Goal: Task Accomplishment & Management: Manage account settings

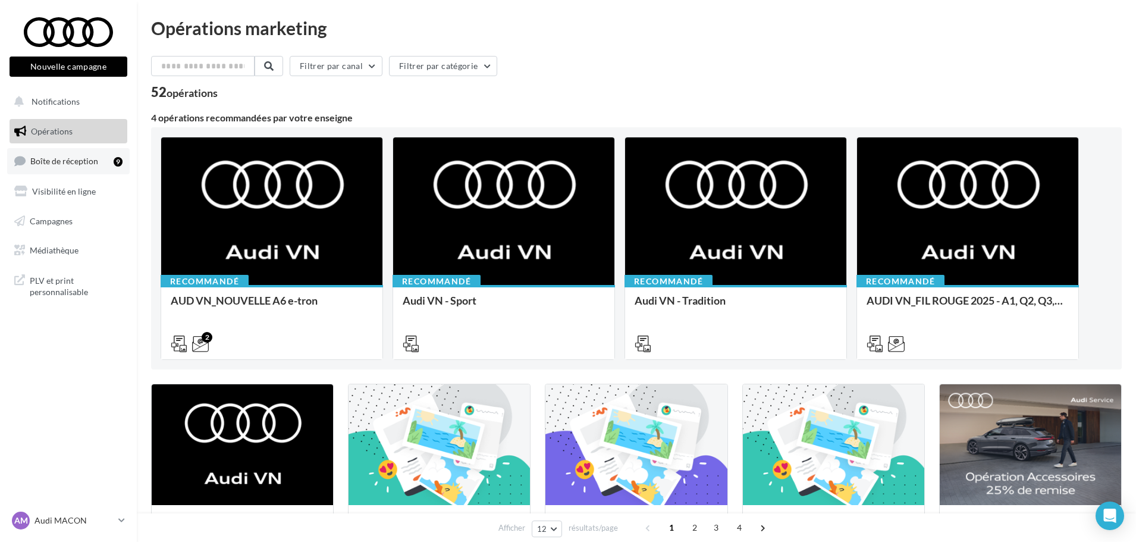
click at [71, 161] on span "Boîte de réception" at bounding box center [64, 161] width 68 height 10
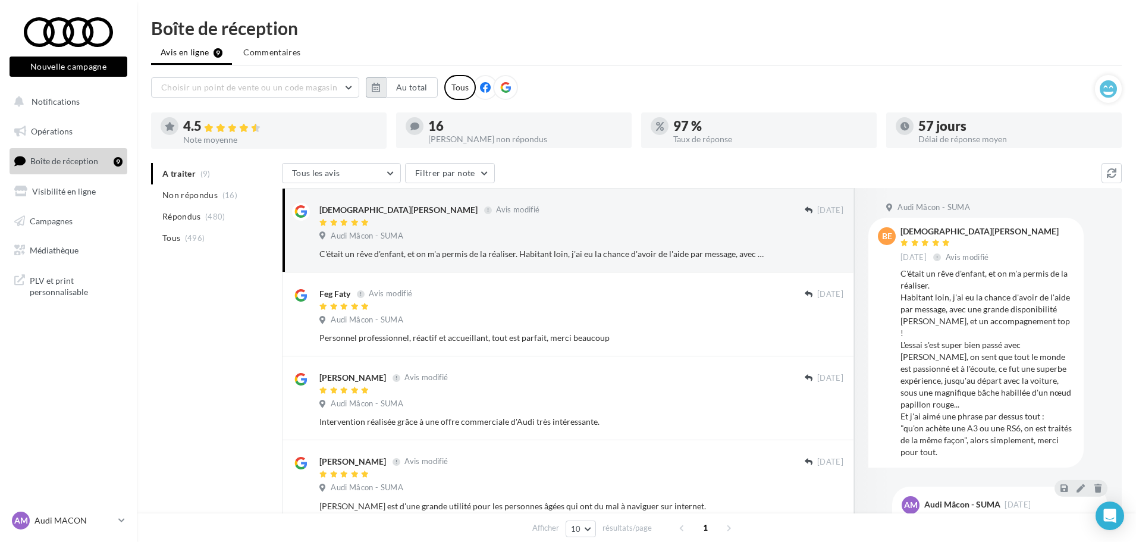
click at [377, 82] on button "button" at bounding box center [376, 87] width 20 height 20
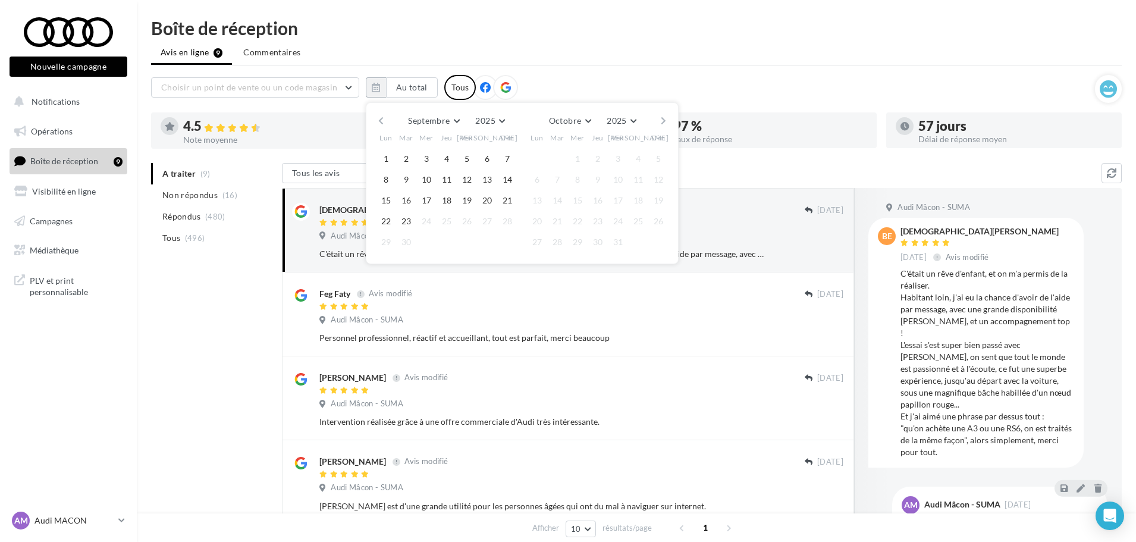
click at [379, 121] on button "button" at bounding box center [381, 120] width 10 height 17
click at [411, 156] on button "1" at bounding box center [406, 159] width 18 height 18
click at [666, 120] on button "button" at bounding box center [663, 120] width 10 height 17
click at [665, 120] on button "button" at bounding box center [663, 120] width 10 height 17
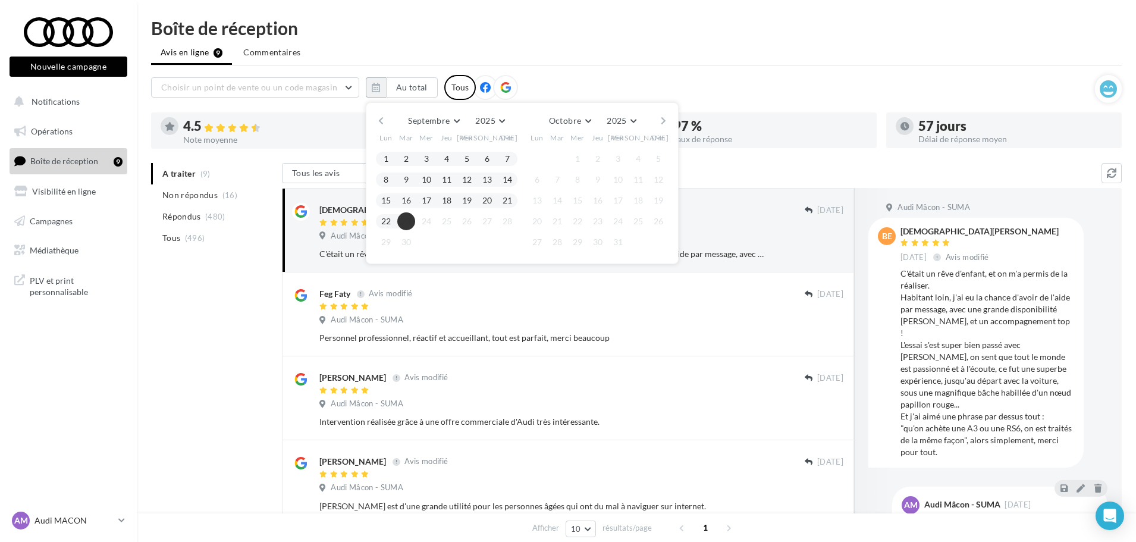
click at [406, 222] on button "23" at bounding box center [406, 221] width 18 height 18
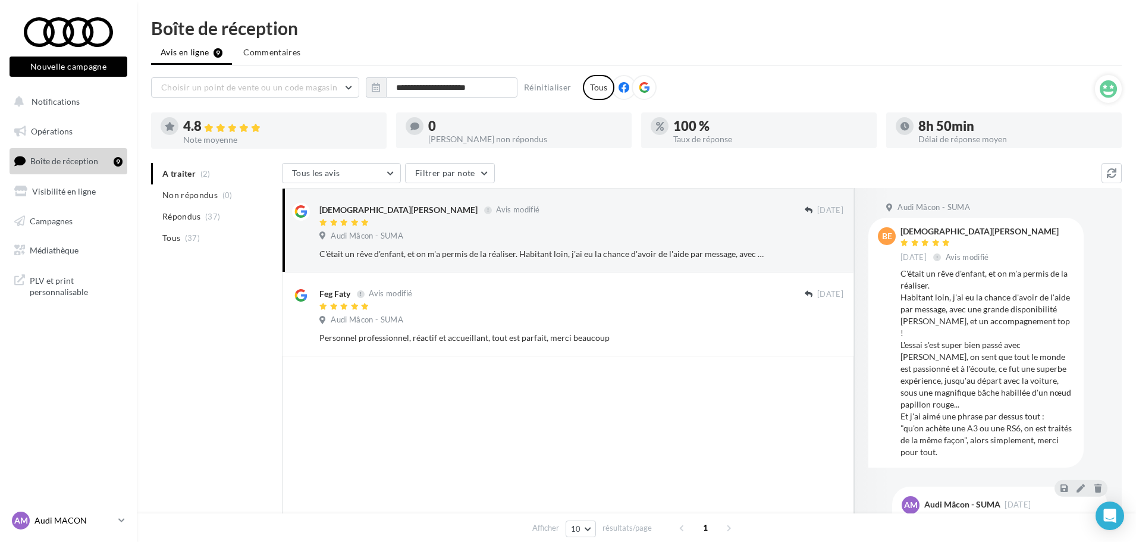
click at [121, 520] on icon at bounding box center [121, 520] width 7 height 10
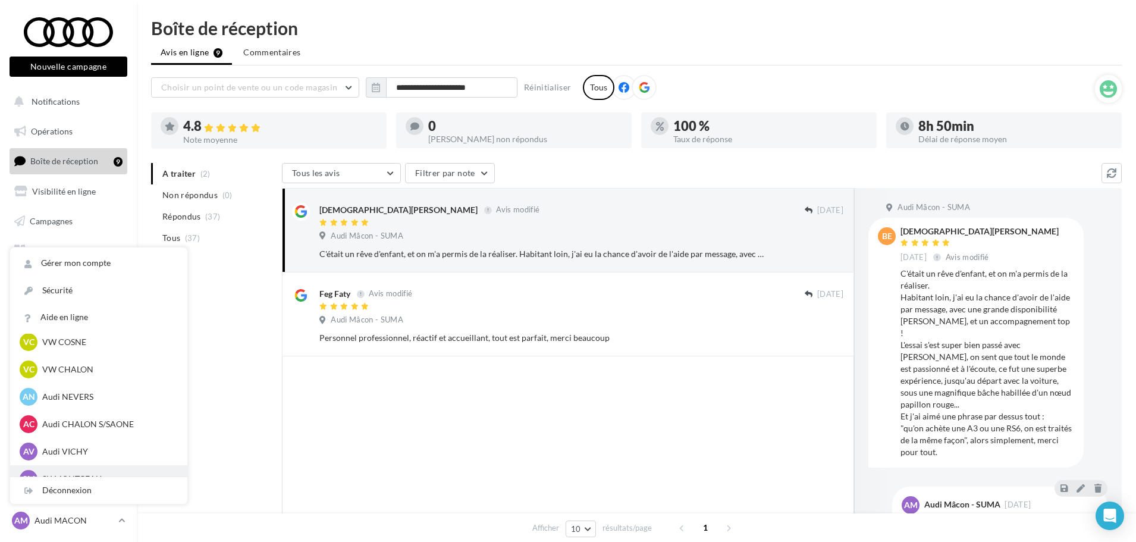
scroll to position [535, 0]
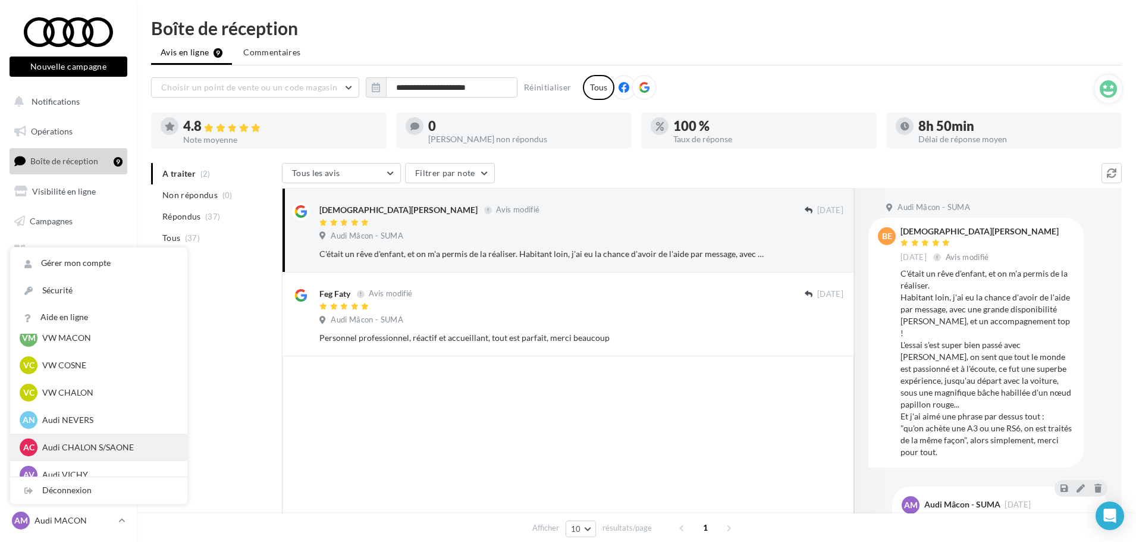
click at [99, 446] on p "Audi CHALON S/SAONE" at bounding box center [107, 447] width 131 height 12
